Goal: Task Accomplishment & Management: Complete application form

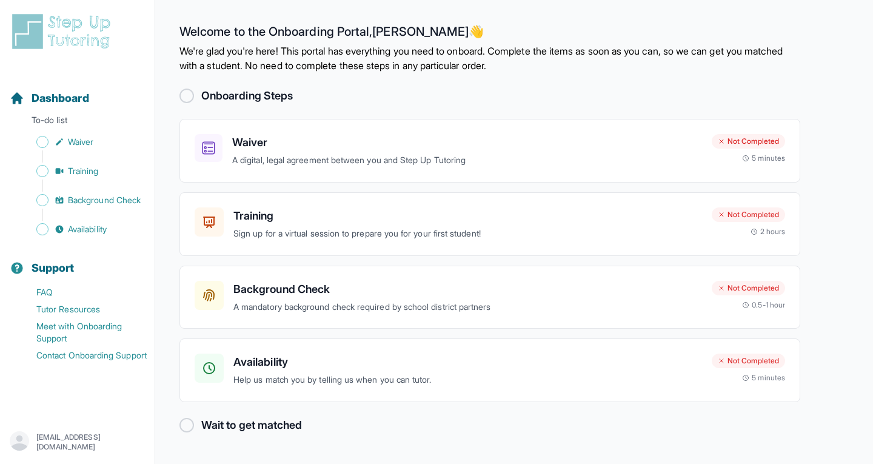
click at [266, 101] on h2 "Onboarding Steps" at bounding box center [247, 95] width 92 height 17
click at [191, 97] on div at bounding box center [186, 96] width 15 height 15
click at [287, 146] on h3 "Waiver" at bounding box center [467, 142] width 470 height 17
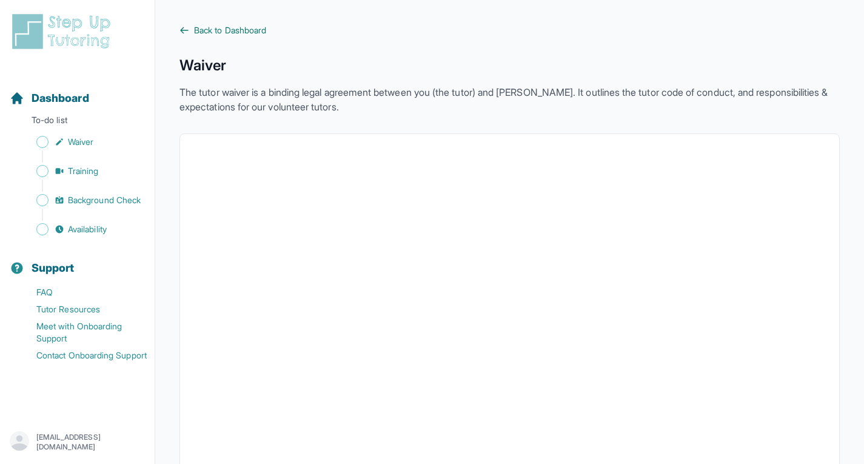
click at [224, 24] on span "Back to Dashboard" at bounding box center [230, 30] width 72 height 12
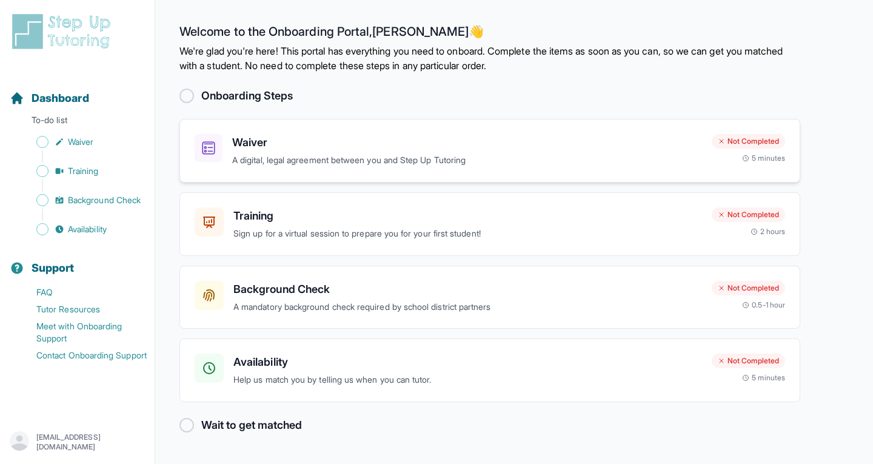
click at [285, 141] on h3 "Waiver" at bounding box center [467, 142] width 470 height 17
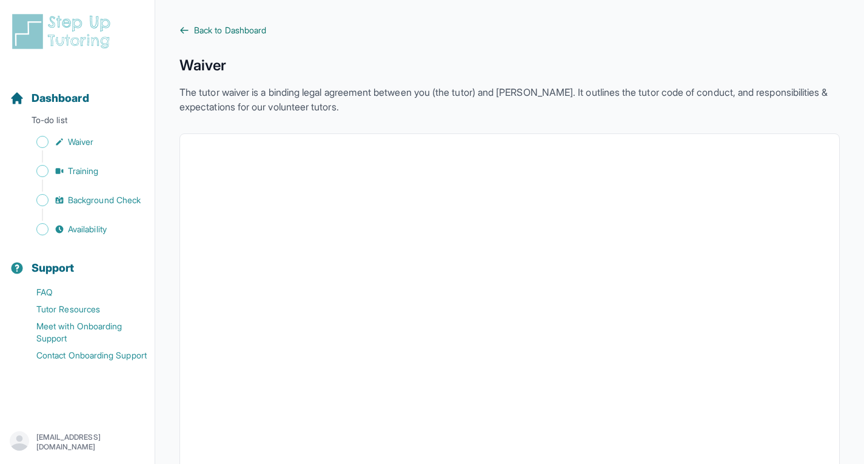
click at [200, 27] on span "Back to Dashboard" at bounding box center [230, 30] width 72 height 12
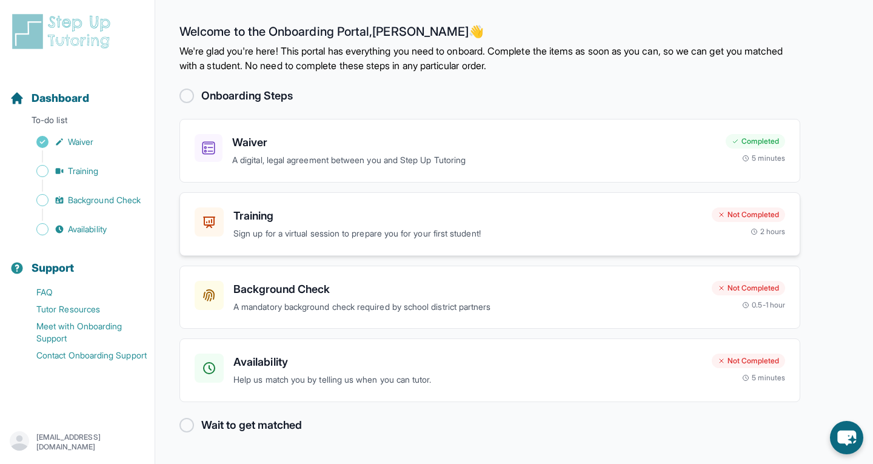
click at [313, 227] on p "Sign up for a virtual session to prepare you for your first student!" at bounding box center [467, 234] width 469 height 14
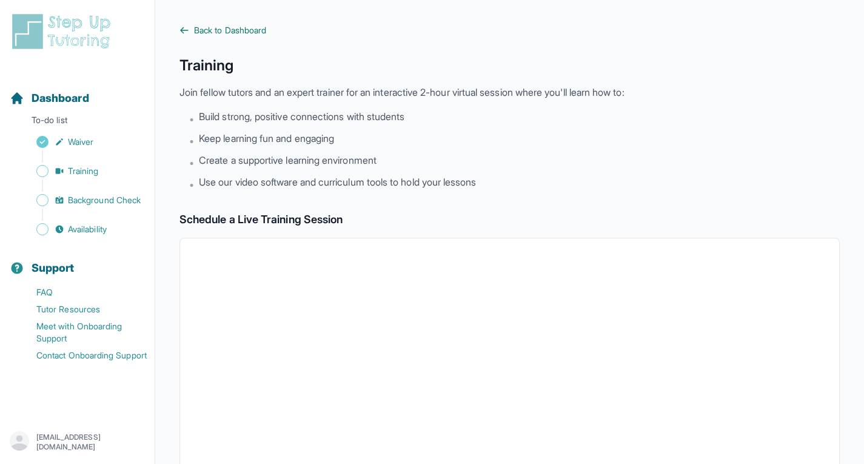
click at [204, 31] on span "Back to Dashboard" at bounding box center [230, 30] width 72 height 12
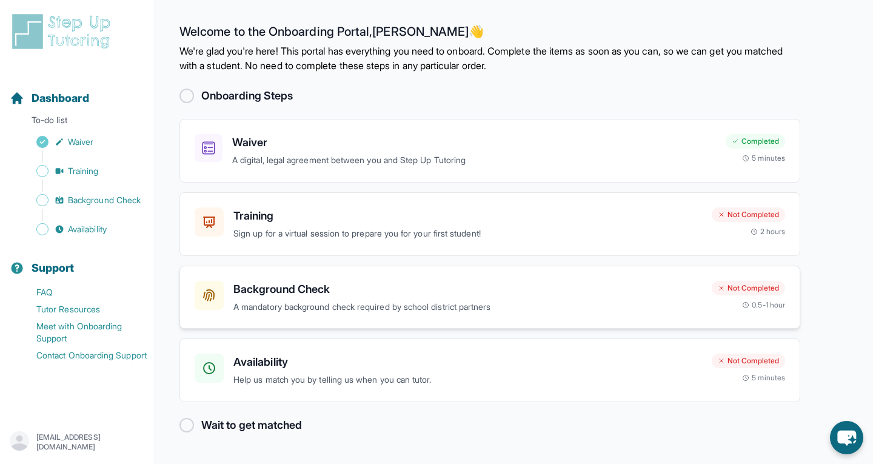
click at [333, 304] on p "A mandatory background check required by school district partners" at bounding box center [467, 307] width 469 height 14
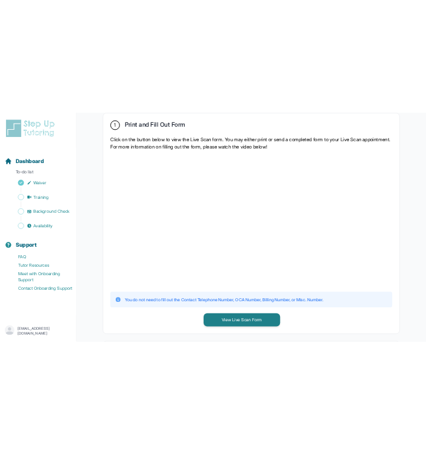
scroll to position [249, 0]
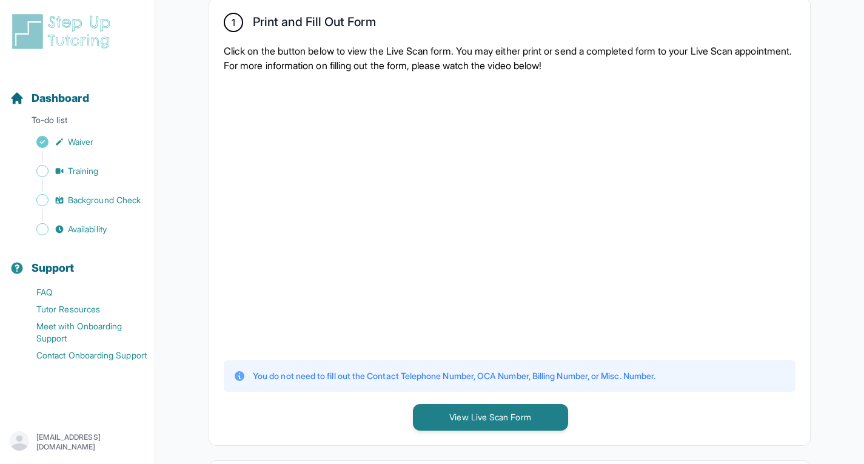
click at [756, 206] on div at bounding box center [510, 215] width 572 height 266
click at [464, 410] on button "View Live Scan Form" at bounding box center [490, 417] width 155 height 27
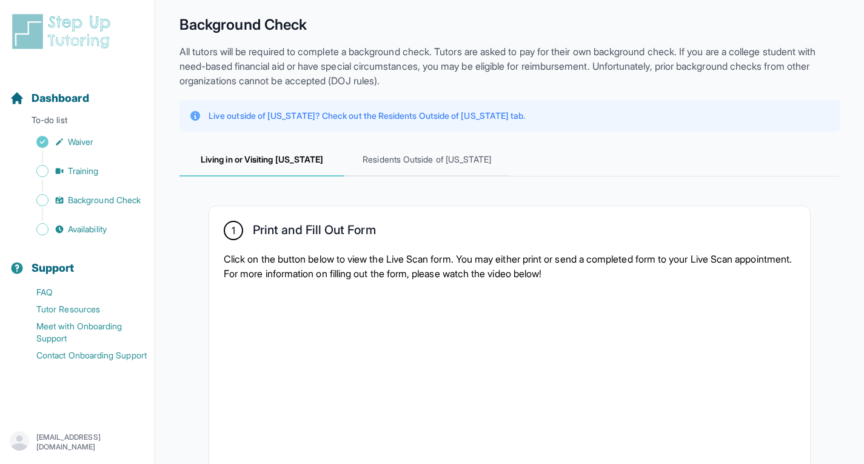
scroll to position [0, 0]
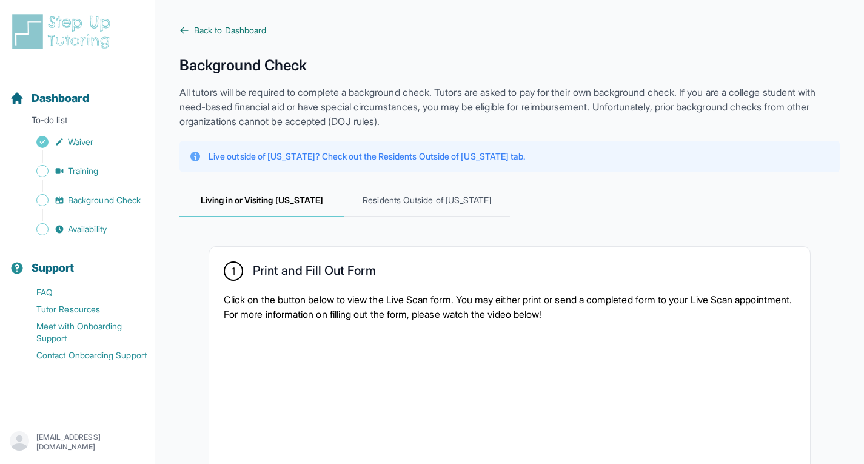
click at [260, 27] on span "Back to Dashboard" at bounding box center [230, 30] width 72 height 12
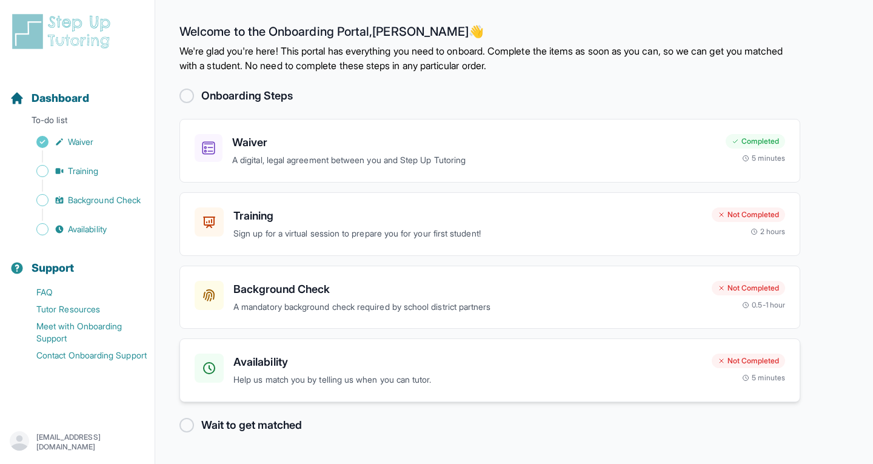
click at [385, 353] on h3 "Availability" at bounding box center [467, 361] width 469 height 17
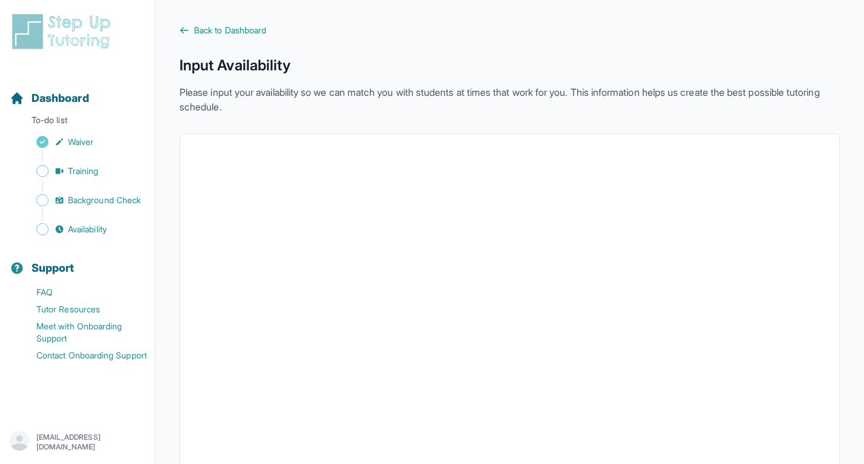
click at [187, 36] on div "Back to Dashboard Input Availability Please input your availability so we can m…" at bounding box center [509, 342] width 660 height 637
click at [186, 33] on icon at bounding box center [184, 30] width 10 height 10
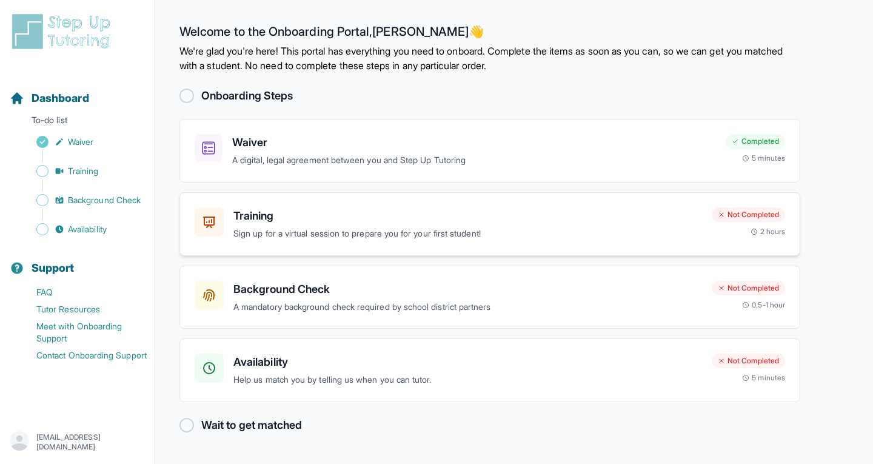
click at [306, 213] on h3 "Training" at bounding box center [467, 215] width 469 height 17
